Goal: Understand process/instructions

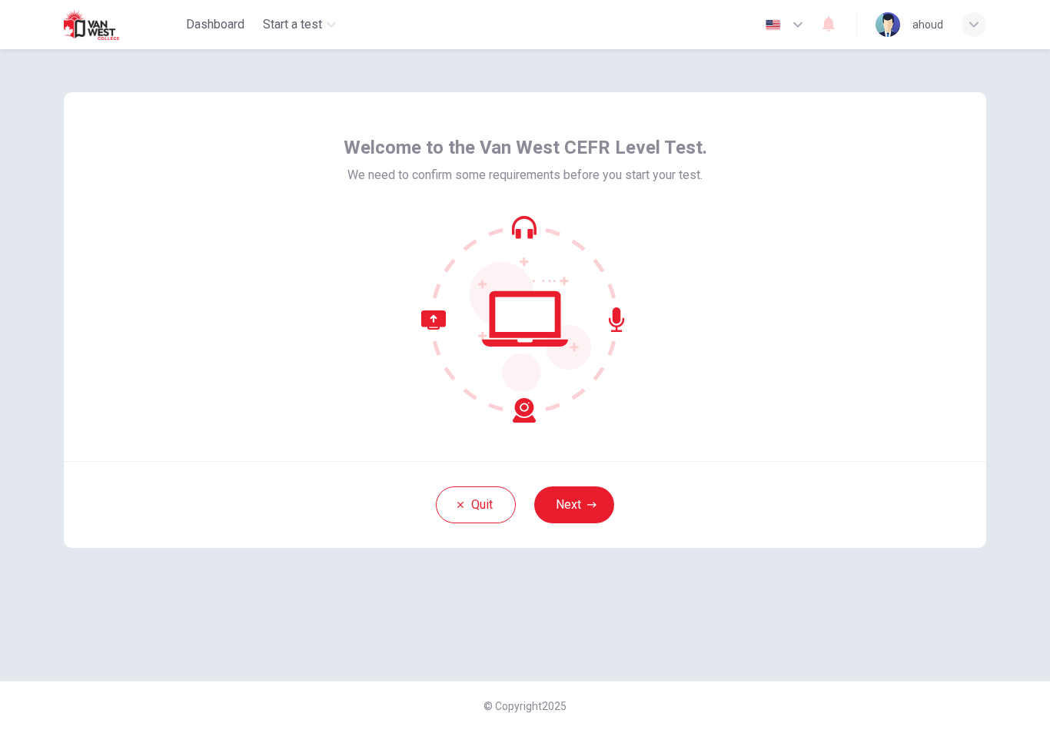
click at [582, 488] on button "Next" at bounding box center [574, 505] width 80 height 37
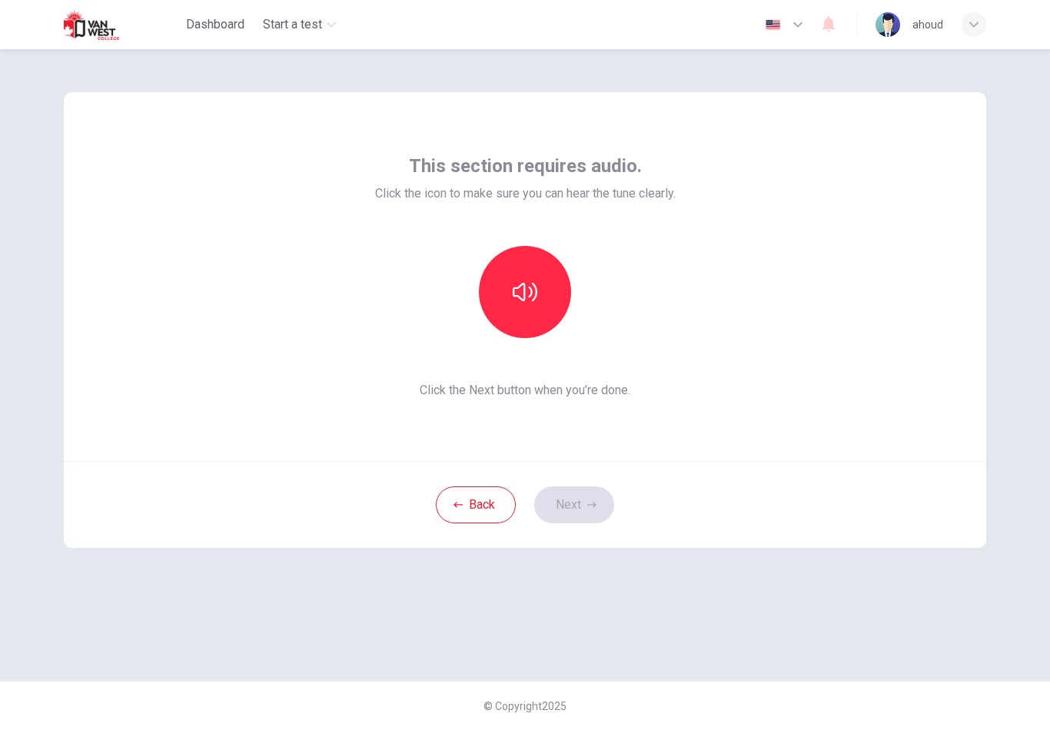
click at [551, 311] on button "button" at bounding box center [525, 292] width 92 height 92
click at [601, 515] on button "Next" at bounding box center [574, 505] width 80 height 37
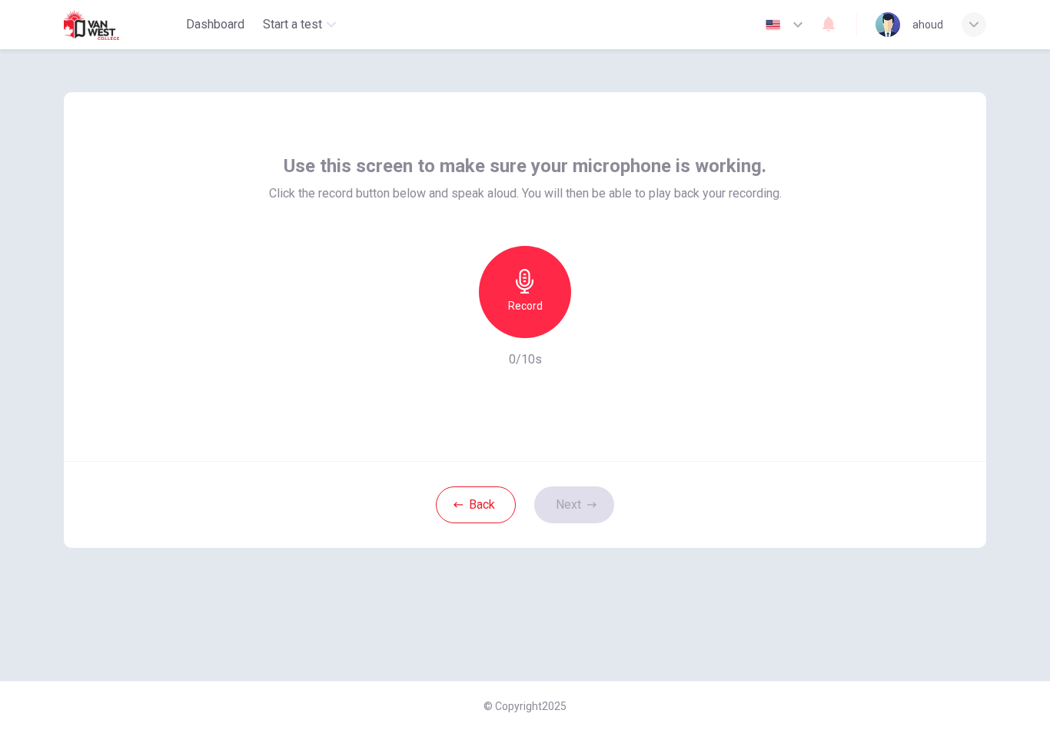
click at [550, 281] on div "Record" at bounding box center [525, 292] width 92 height 92
click at [543, 301] on div "Stop" at bounding box center [525, 292] width 92 height 92
click at [603, 315] on div "button" at bounding box center [595, 326] width 25 height 25
click at [599, 501] on button "Next" at bounding box center [574, 505] width 80 height 37
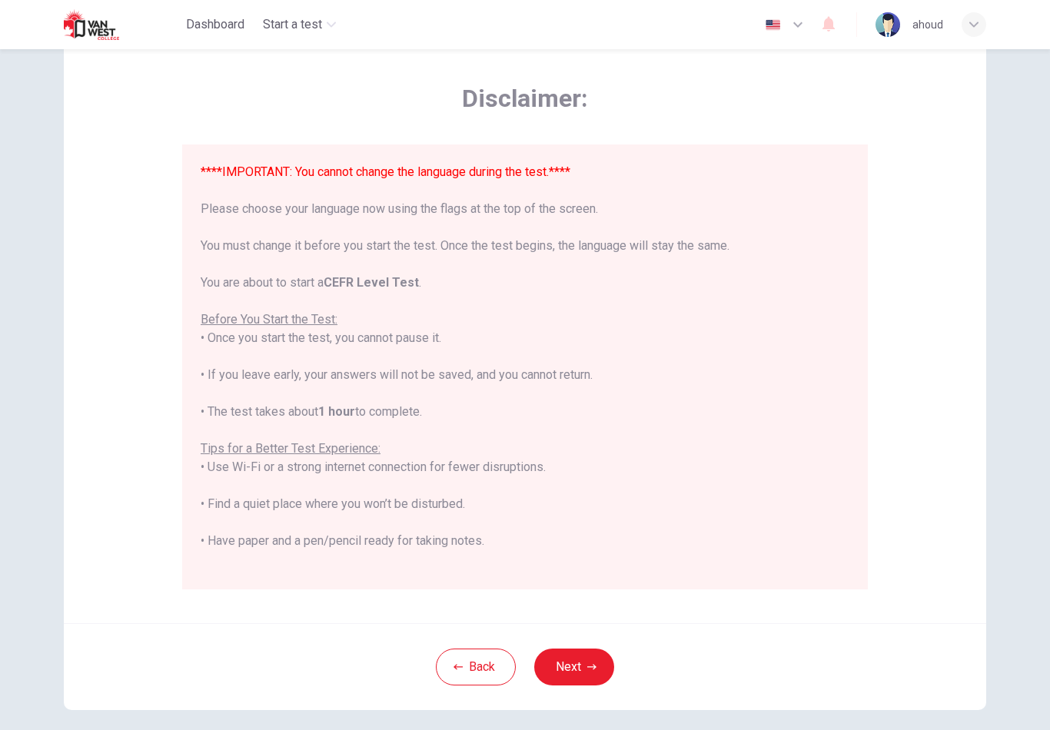
scroll to position [55, 0]
click at [994, 390] on div "Disclaimer: ****IMPORTANT: You cannot change the language during the test.**** …" at bounding box center [525, 373] width 972 height 756
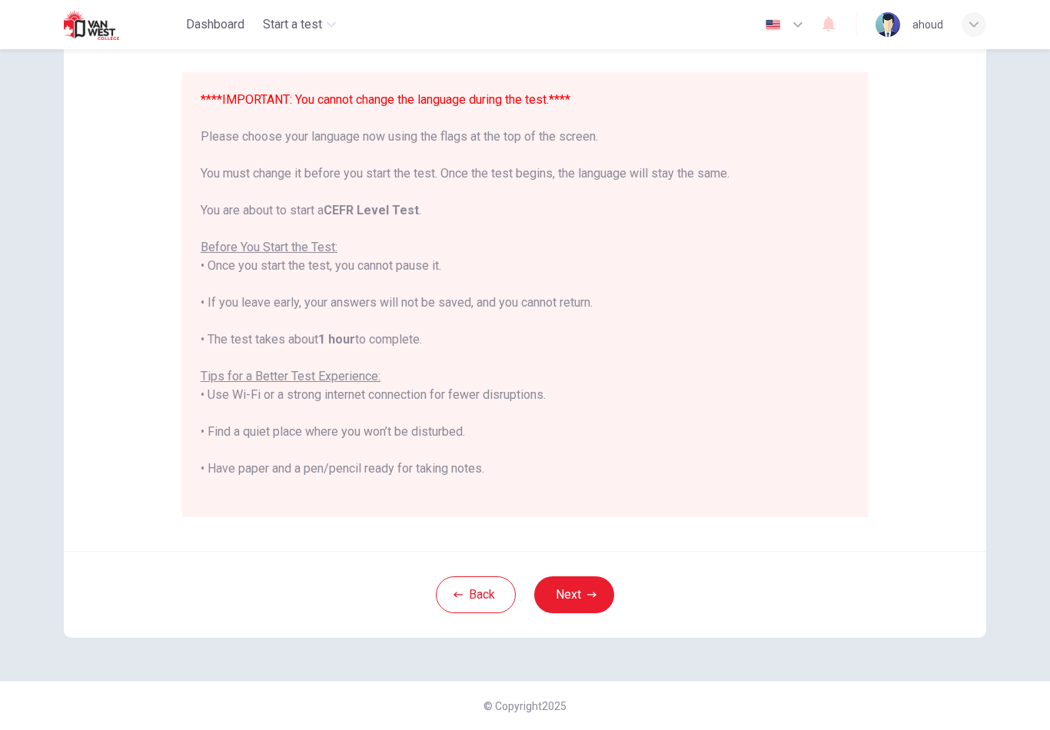
scroll to position [125, 0]
click at [576, 600] on button "Next" at bounding box center [574, 594] width 80 height 37
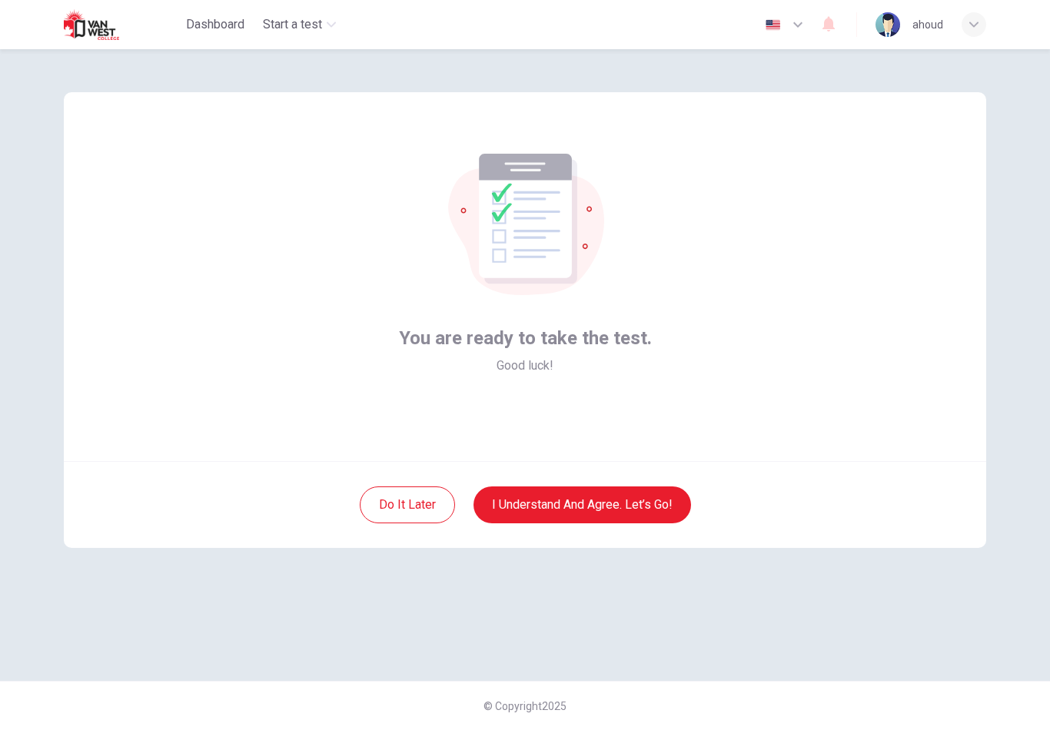
scroll to position [0, 0]
click at [988, 726] on div "© Copyright 2025" at bounding box center [525, 705] width 1050 height 49
click at [427, 510] on button "Do it later" at bounding box center [407, 505] width 95 height 37
